Goal: Task Accomplishment & Management: Use online tool/utility

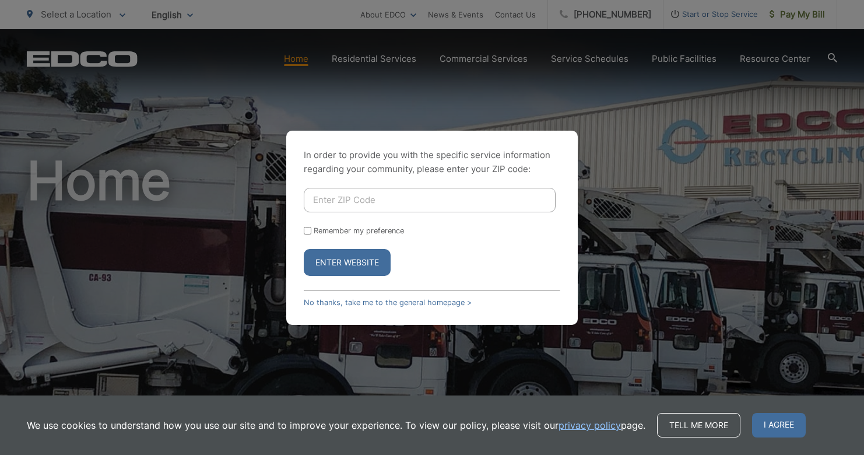
click at [469, 205] on input "Enter ZIP Code" at bounding box center [430, 200] width 252 height 24
type input "92078"
click at [376, 254] on button "Enter Website" at bounding box center [347, 262] width 87 height 27
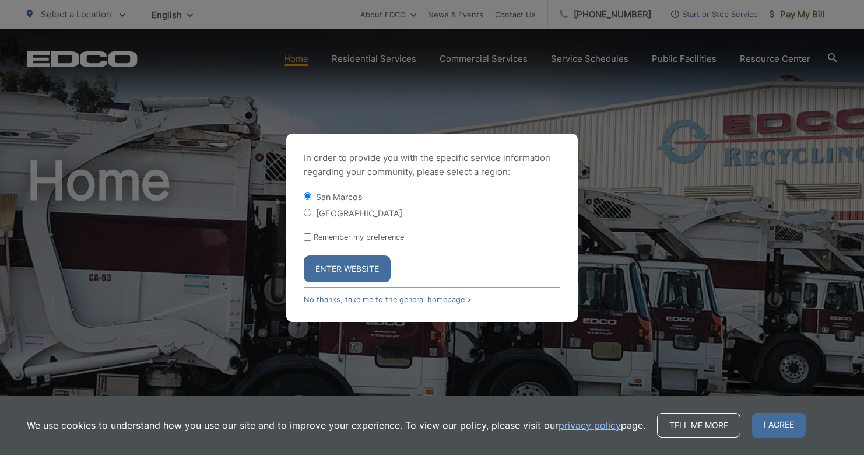
click at [367, 271] on button "Enter Website" at bounding box center [347, 268] width 87 height 27
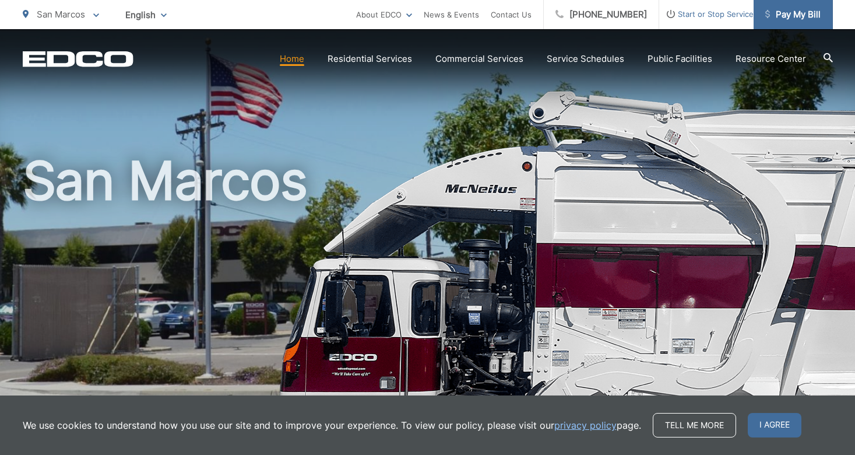
click at [805, 13] on span "Pay My Bill" at bounding box center [793, 15] width 55 height 14
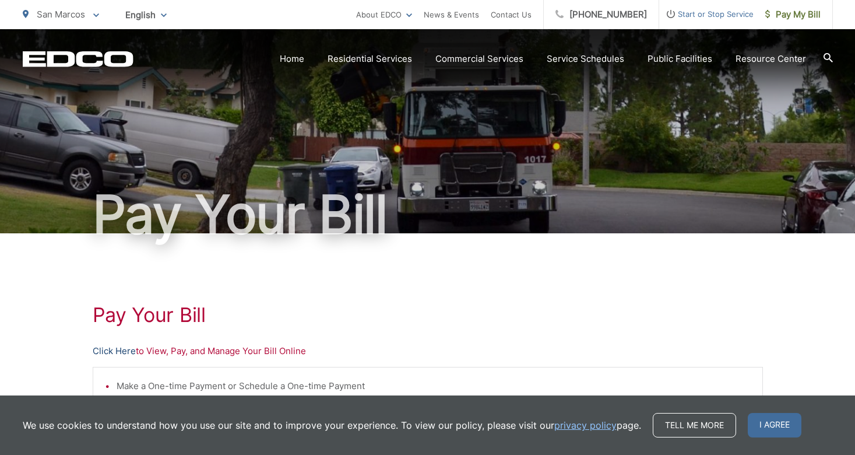
click at [116, 352] on link "Click Here" at bounding box center [114, 351] width 43 height 14
